Goal: Task Accomplishment & Management: Manage account settings

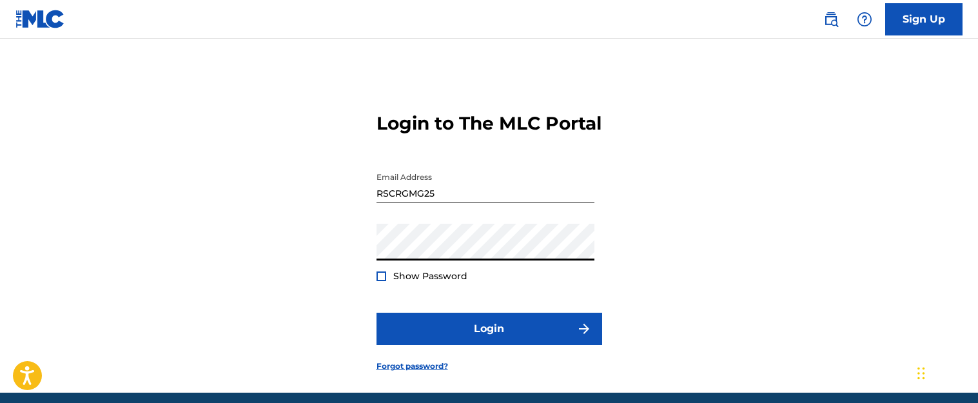
click at [324, 278] on div "Login to The MLC Portal Email Address RSCRGMG25 Password Show Password Login Fo…" at bounding box center [489, 232] width 902 height 322
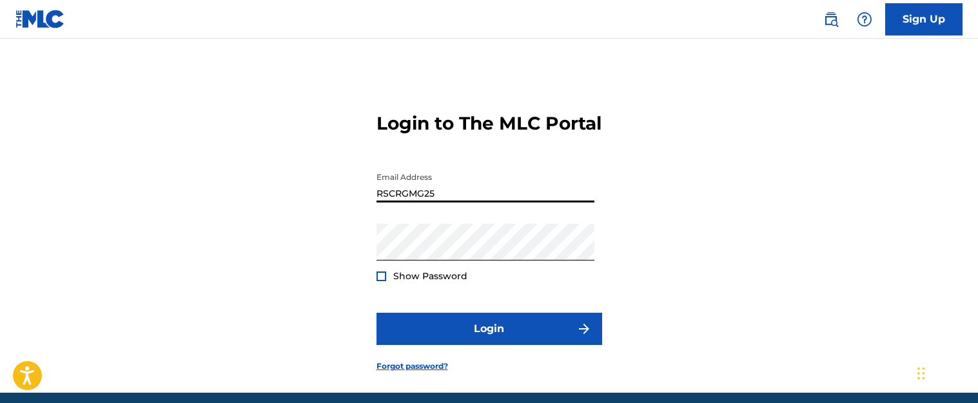
drag, startPoint x: 448, startPoint y: 221, endPoint x: 354, endPoint y: 218, distance: 94.2
click at [354, 218] on div "Login to The MLC Portal Email Address RSCRGMG25 Password Show Password Login Fo…" at bounding box center [489, 232] width 902 height 322
type input "[PERSON_NAME][EMAIL_ADDRESS][DOMAIN_NAME]"
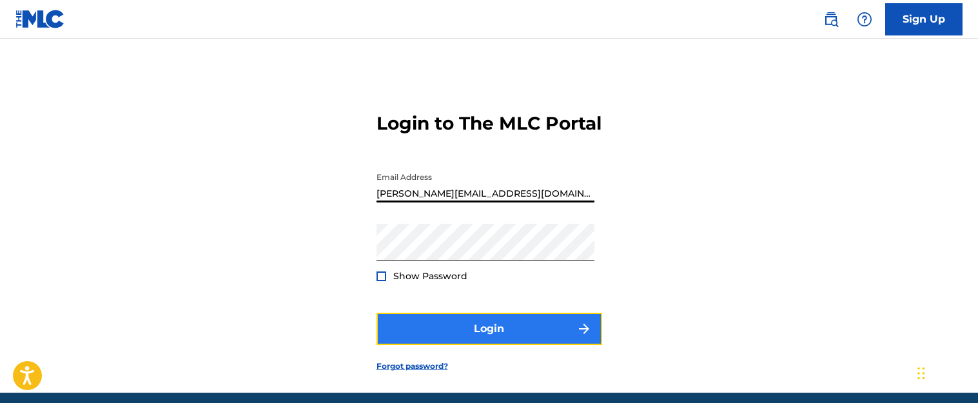
click at [458, 345] on button "Login" at bounding box center [489, 329] width 226 height 32
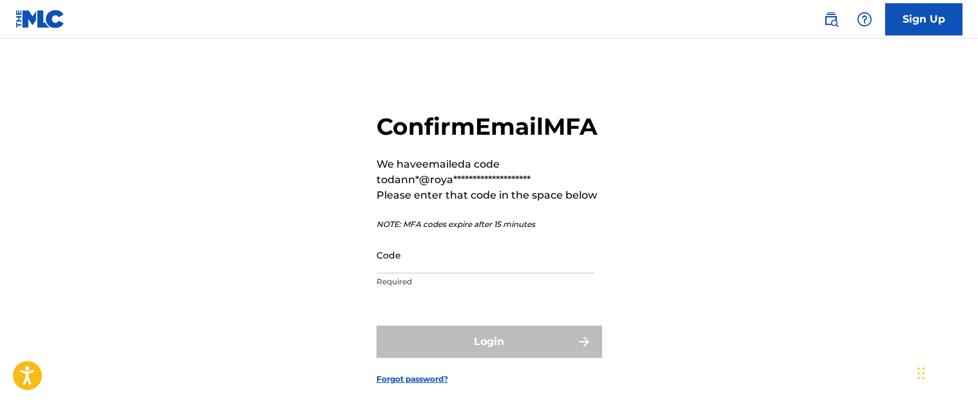
click at [438, 287] on p "Required" at bounding box center [485, 282] width 218 height 12
click at [440, 273] on input "Code" at bounding box center [485, 255] width 218 height 37
paste input "741909"
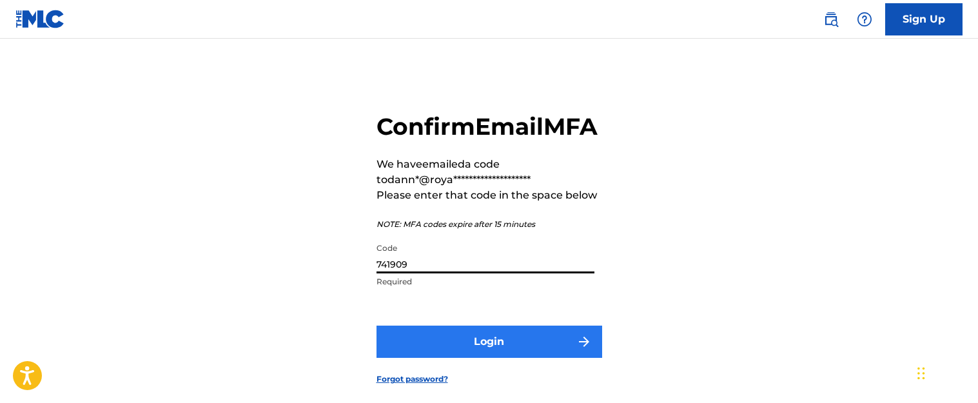
type input "741909"
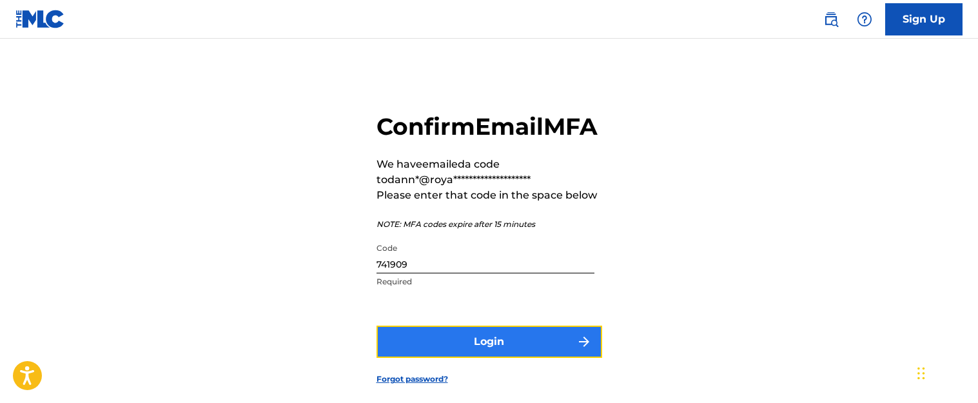
click at [447, 358] on button "Login" at bounding box center [489, 342] width 226 height 32
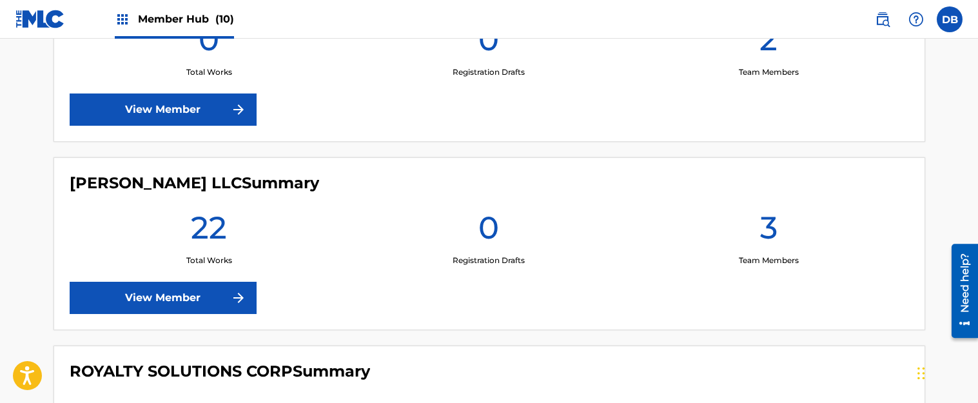
scroll to position [1612, 0]
